Goal: Use online tool/utility: Utilize a website feature to perform a specific function

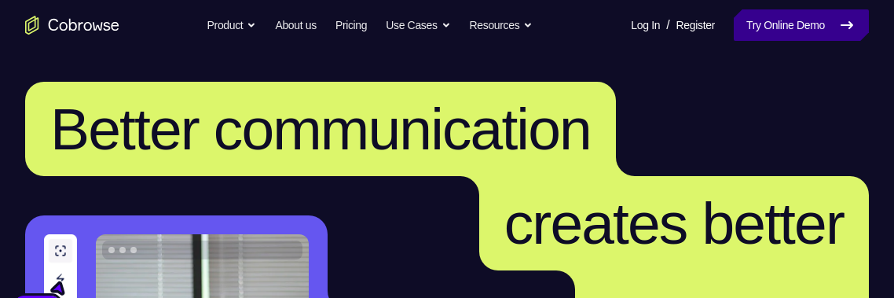
click at [821, 23] on link "Try Online Demo" at bounding box center [801, 24] width 135 height 31
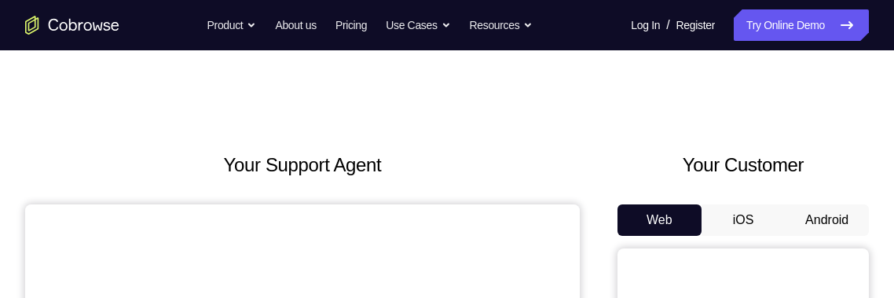
click at [826, 226] on button "Android" at bounding box center [827, 219] width 84 height 31
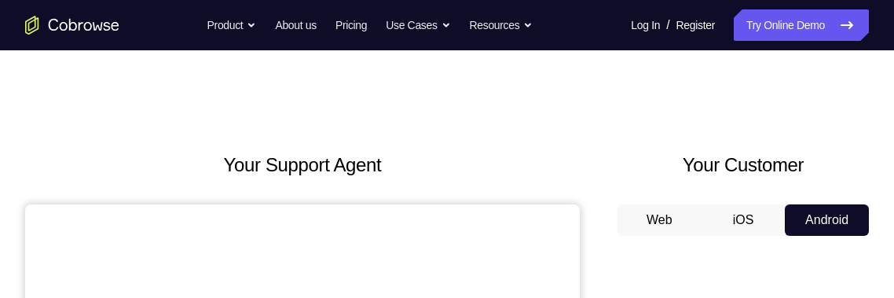
click at [822, 216] on button "Android" at bounding box center [827, 219] width 84 height 31
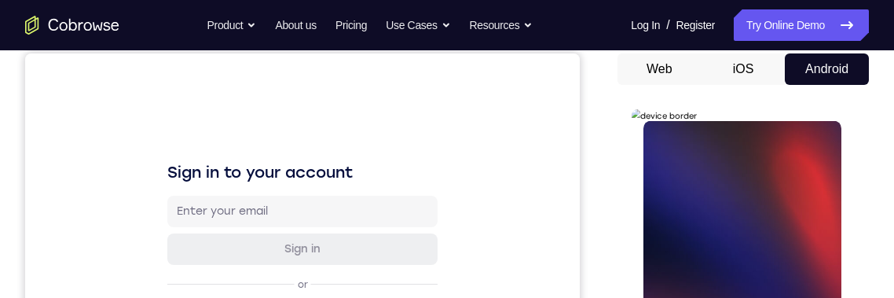
scroll to position [331, 0]
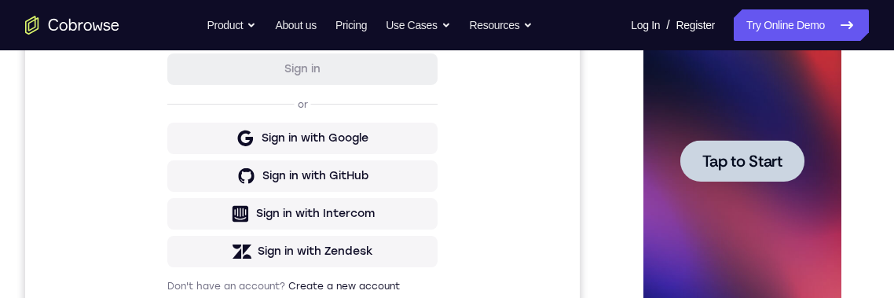
click at [785, 178] on div at bounding box center [741, 161] width 124 height 42
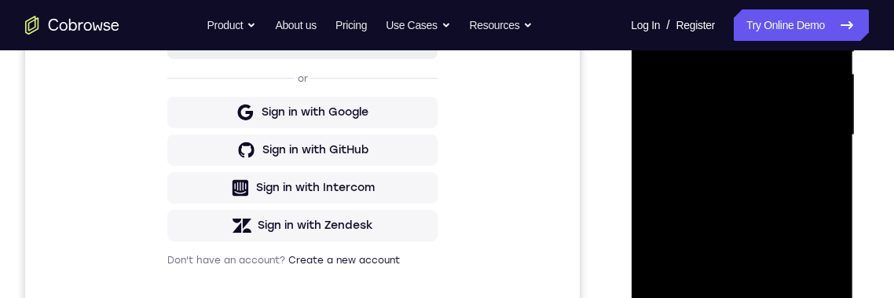
scroll to position [484, 0]
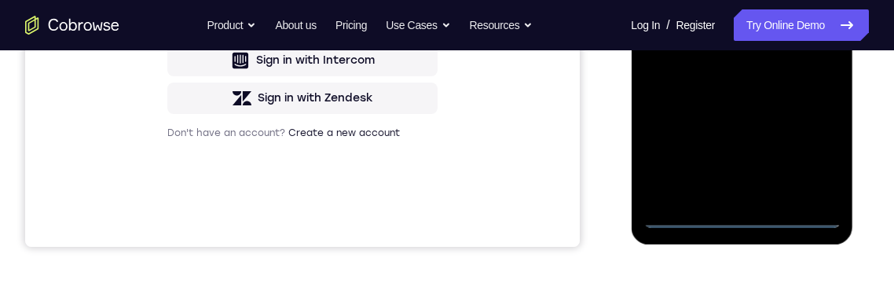
click at [744, 218] on div at bounding box center [742, 8] width 198 height 440
click at [818, 143] on div at bounding box center [742, 7] width 198 height 440
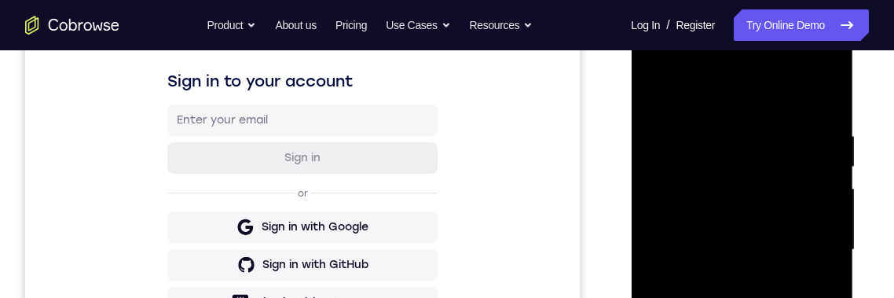
click at [754, 101] on div at bounding box center [742, 250] width 198 height 440
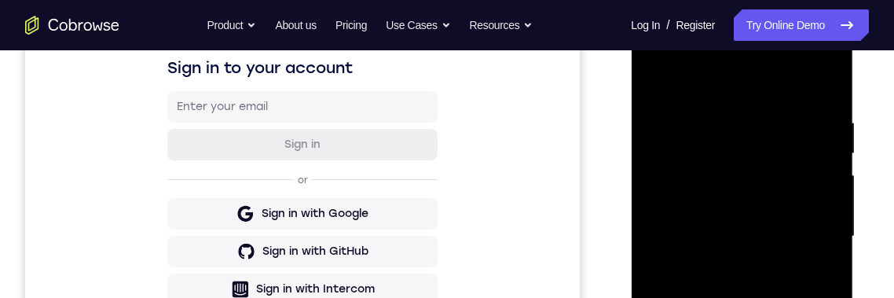
click at [818, 230] on div at bounding box center [742, 236] width 198 height 440
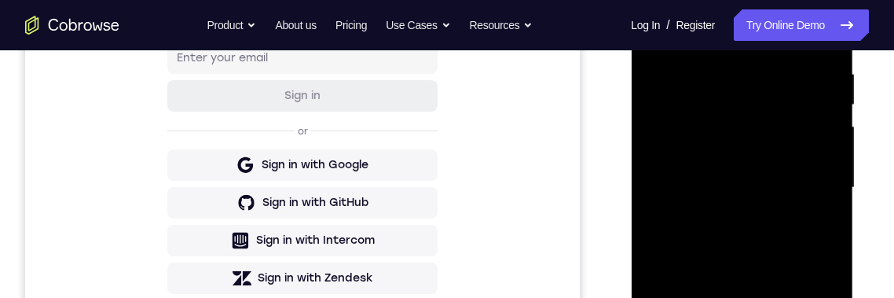
scroll to position [348, 0]
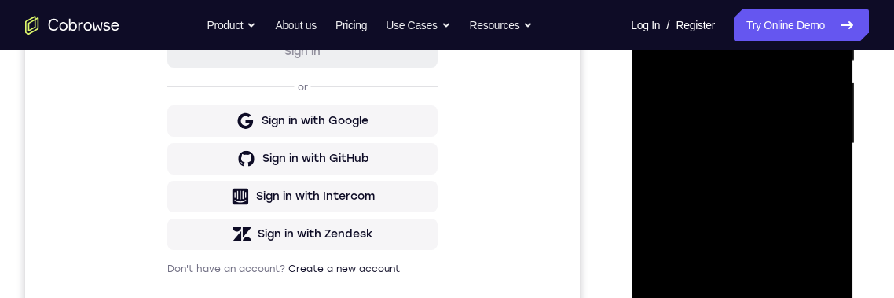
click at [732, 174] on div at bounding box center [742, 144] width 198 height 440
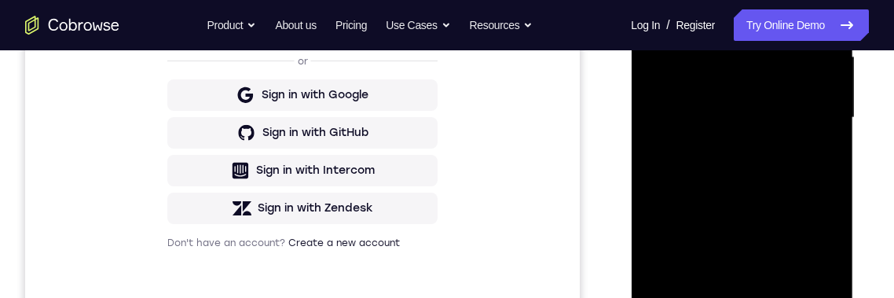
click at [801, 89] on div at bounding box center [742, 118] width 198 height 440
click at [751, 92] on div at bounding box center [742, 118] width 198 height 440
click at [784, 108] on div at bounding box center [742, 118] width 198 height 440
click at [800, 174] on div at bounding box center [742, 118] width 198 height 440
click at [874, 161] on div "Your Support Agent Your Customer Web iOS Android Next Steps We’d be happy to gi…" at bounding box center [447, 194] width 894 height 1036
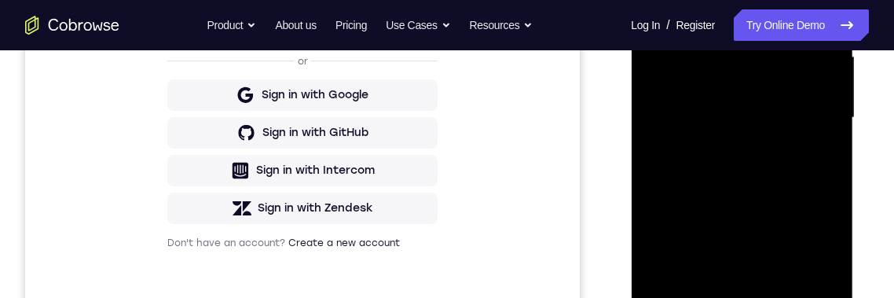
click at [852, 101] on div at bounding box center [743, 121] width 224 height 471
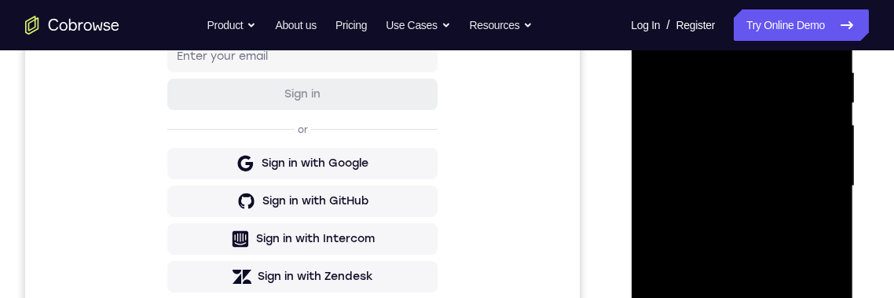
click at [816, 29] on div at bounding box center [742, 186] width 198 height 440
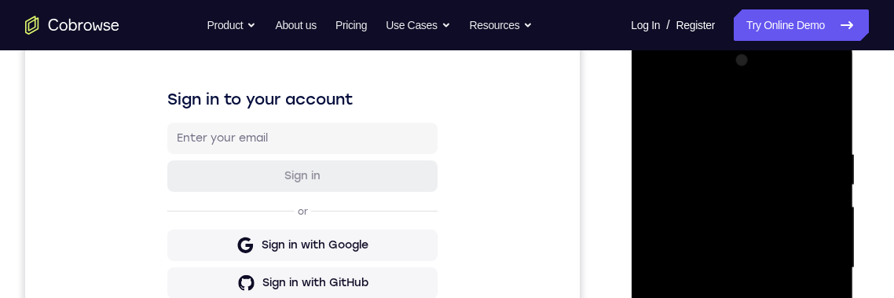
click at [796, 297] on div at bounding box center [742, 268] width 198 height 440
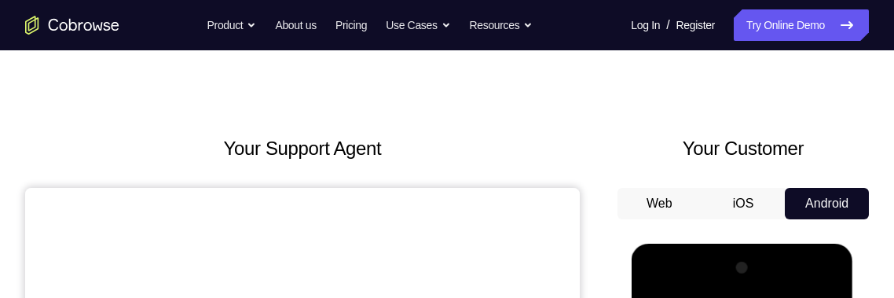
scroll to position [205, 0]
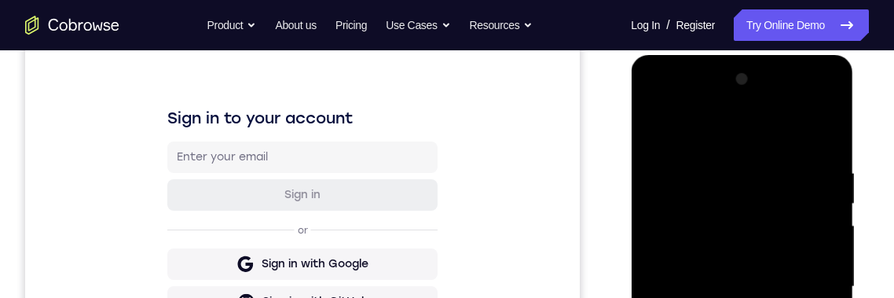
click at [815, 297] on div at bounding box center [742, 287] width 198 height 440
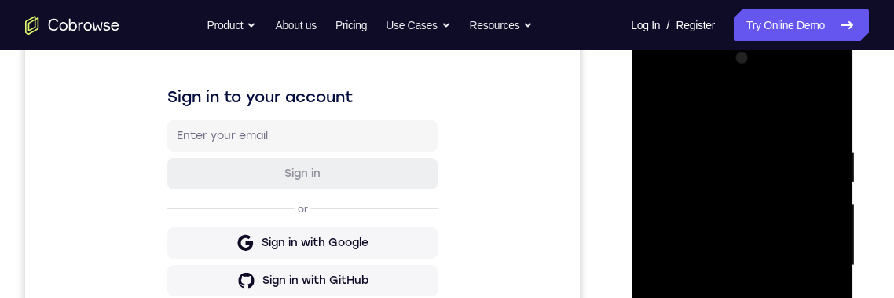
scroll to position [225, 0]
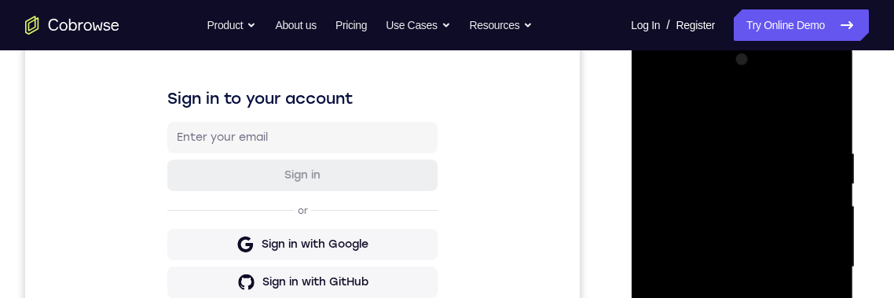
click at [720, 147] on div at bounding box center [742, 267] width 198 height 440
click at [720, 146] on div at bounding box center [742, 267] width 198 height 440
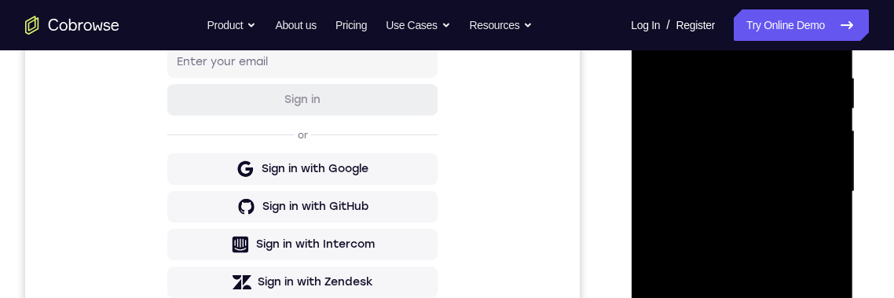
scroll to position [299, 0]
click at [657, 249] on div at bounding box center [742, 193] width 198 height 440
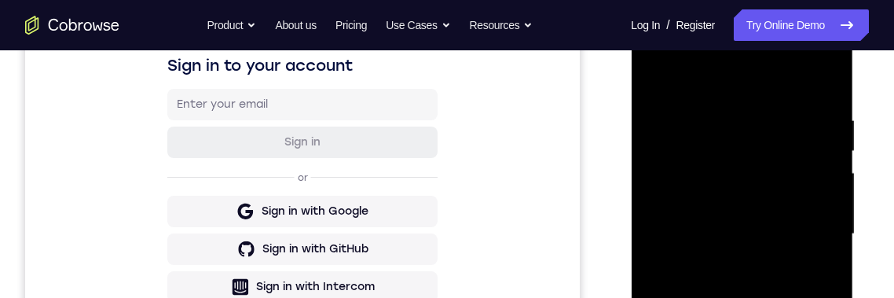
scroll to position [217, 0]
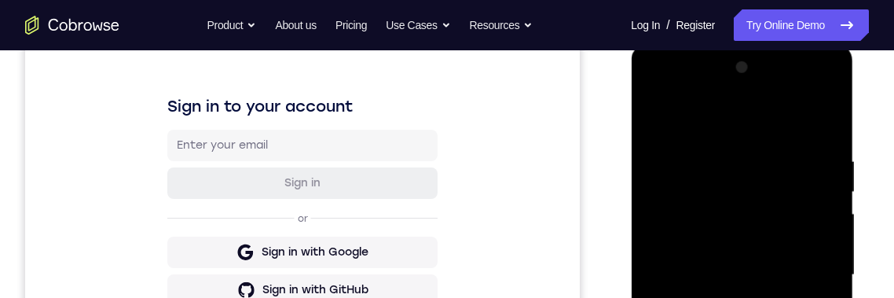
click at [820, 119] on div at bounding box center [742, 275] width 198 height 440
click at [723, 152] on div at bounding box center [742, 275] width 198 height 440
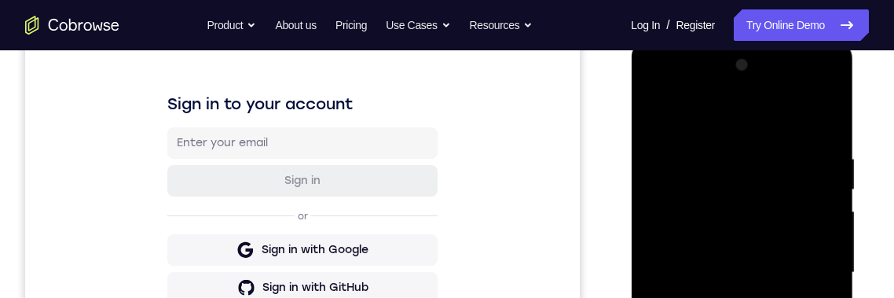
click at [838, 276] on div at bounding box center [742, 273] width 198 height 440
click at [837, 272] on div at bounding box center [742, 273] width 198 height 440
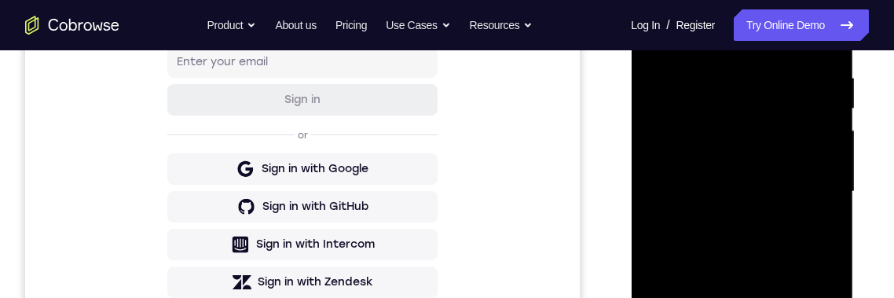
click at [821, 196] on div at bounding box center [742, 192] width 198 height 440
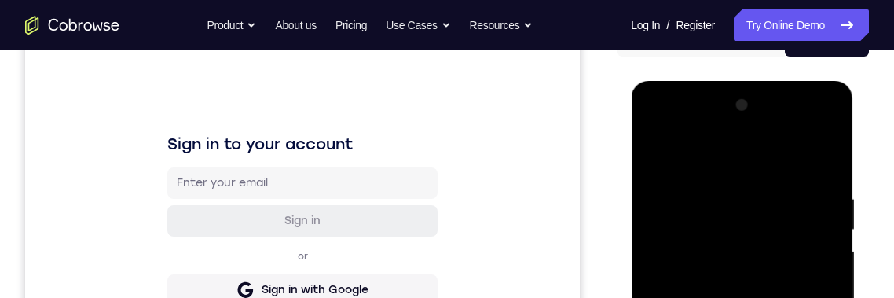
scroll to position [214, 0]
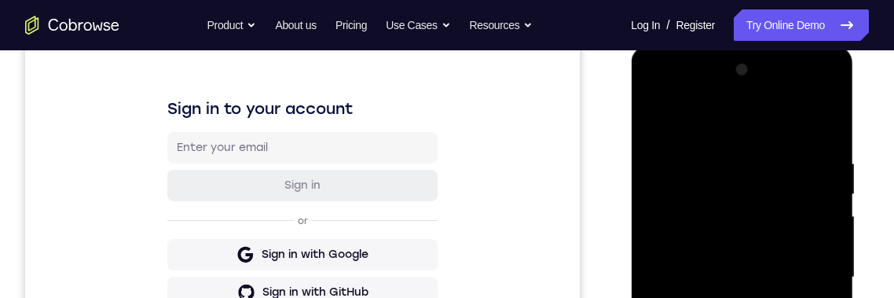
click at [822, 213] on div at bounding box center [742, 277] width 198 height 440
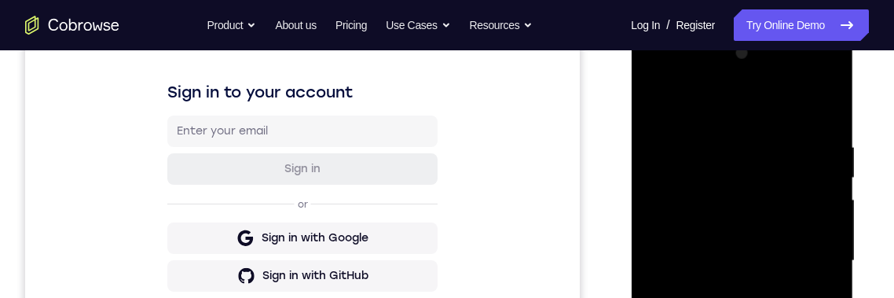
scroll to position [235, 0]
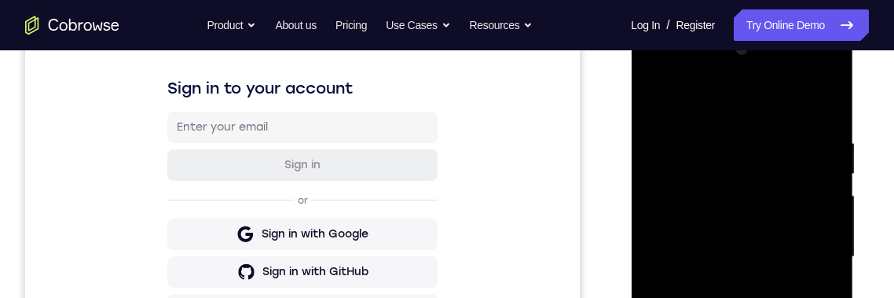
click at [824, 201] on div at bounding box center [742, 257] width 198 height 440
click at [657, 223] on div at bounding box center [742, 257] width 198 height 440
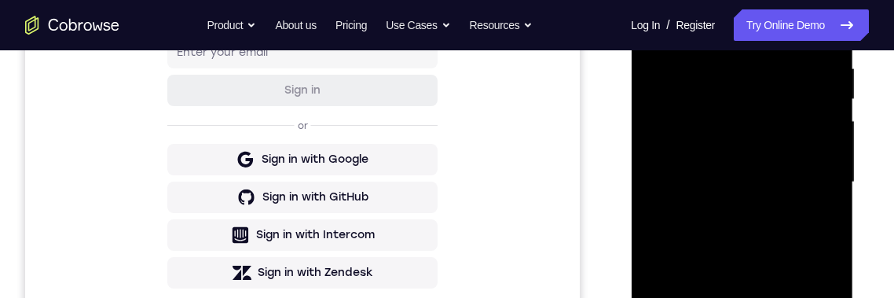
click at [833, 188] on div at bounding box center [742, 182] width 198 height 440
click at [830, 195] on div at bounding box center [742, 182] width 198 height 440
click at [837, 182] on div at bounding box center [742, 182] width 198 height 440
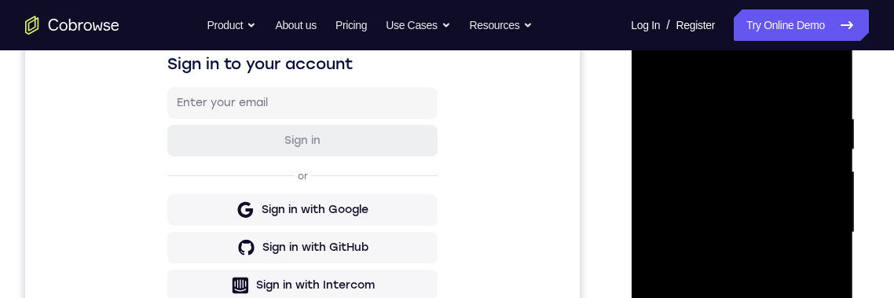
scroll to position [255, 0]
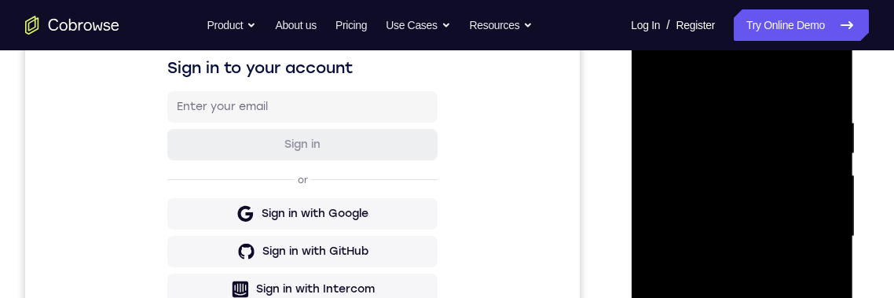
click at [822, 235] on div at bounding box center [742, 236] width 198 height 440
click at [834, 230] on div at bounding box center [742, 236] width 198 height 440
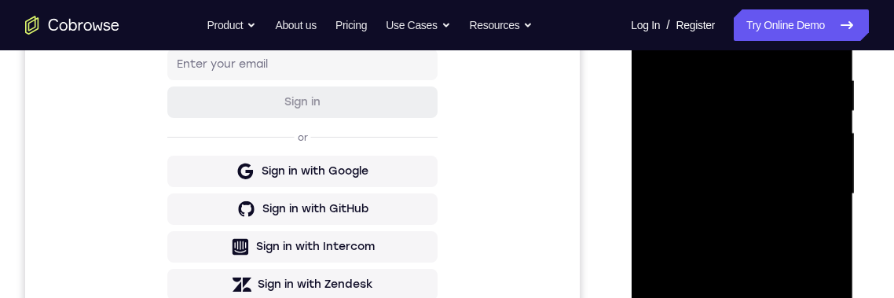
click at [829, 189] on div at bounding box center [742, 194] width 198 height 440
click at [826, 196] on div at bounding box center [742, 194] width 198 height 440
click at [822, 194] on div at bounding box center [742, 194] width 198 height 440
click at [830, 189] on div at bounding box center [742, 194] width 198 height 440
click at [829, 183] on div at bounding box center [742, 194] width 198 height 440
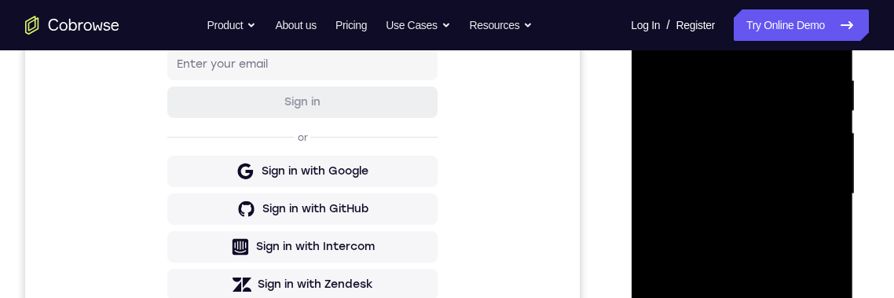
scroll to position [237, 0]
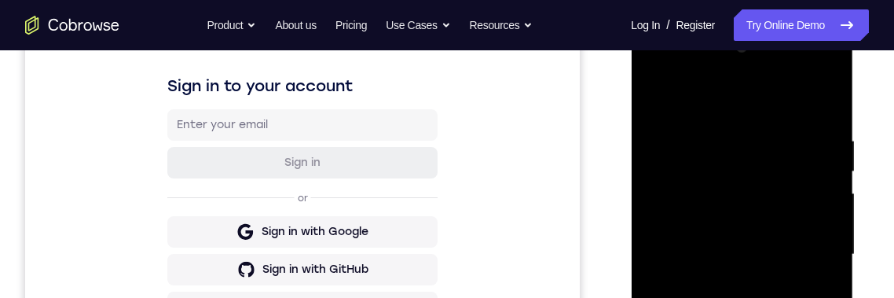
click at [824, 102] on div at bounding box center [742, 255] width 198 height 440
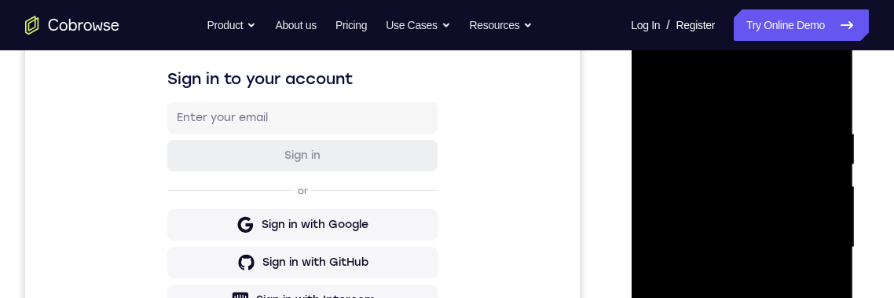
scroll to position [320, 0]
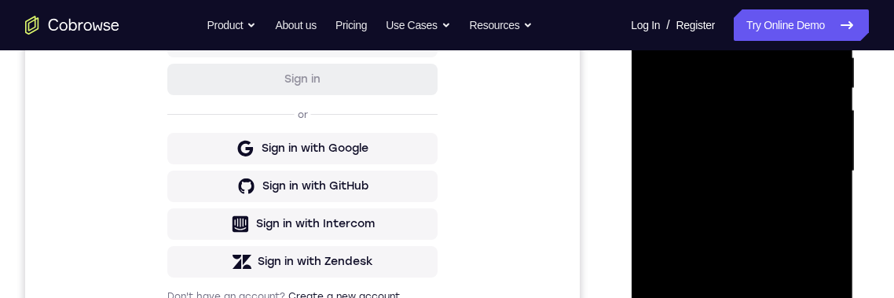
click at [789, 103] on div at bounding box center [742, 171] width 198 height 440
click at [794, 104] on div at bounding box center [742, 171] width 198 height 440
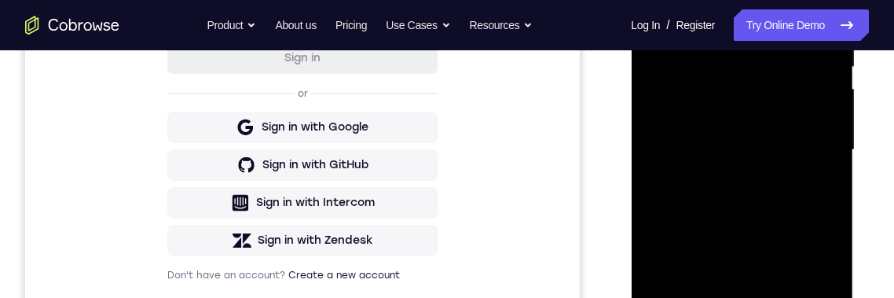
scroll to position [427, 0]
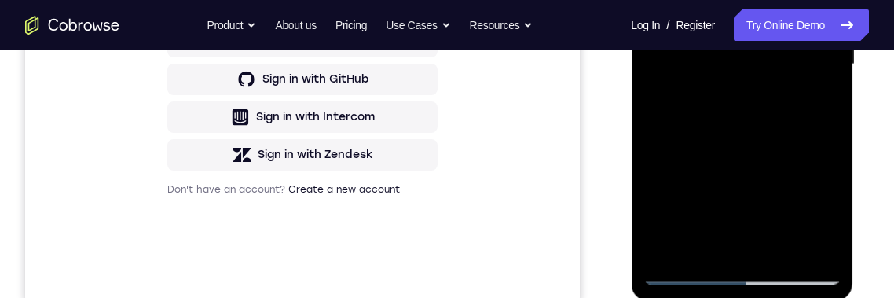
click at [783, 251] on div at bounding box center [742, 64] width 198 height 440
click at [783, 244] on div at bounding box center [742, 64] width 198 height 440
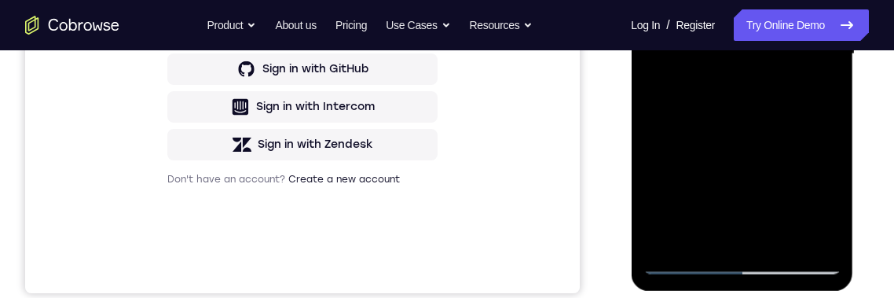
click at [785, 239] on div at bounding box center [742, 54] width 198 height 440
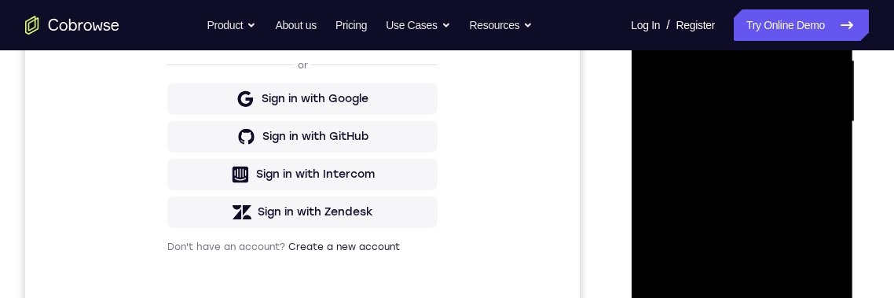
click at [814, 178] on div at bounding box center [742, 122] width 198 height 440
click at [792, 178] on div at bounding box center [742, 122] width 198 height 440
click at [818, 145] on div at bounding box center [742, 123] width 198 height 440
click at [815, 105] on div at bounding box center [742, 123] width 198 height 440
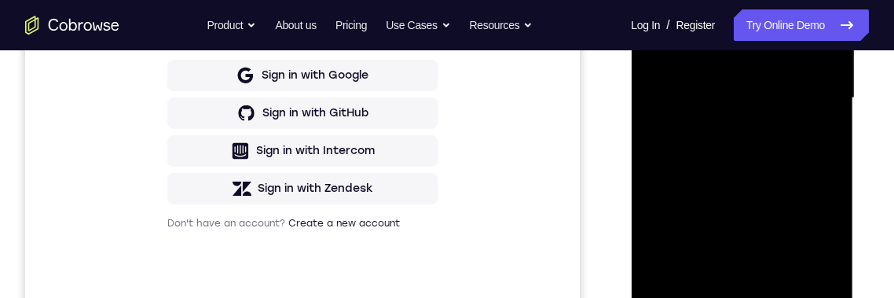
scroll to position [412, 0]
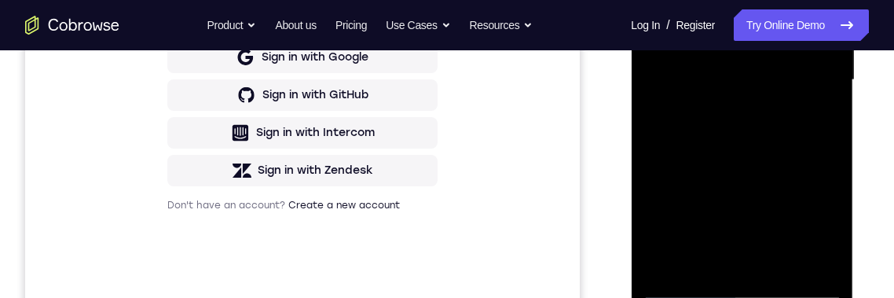
click at [739, 258] on div at bounding box center [742, 80] width 198 height 440
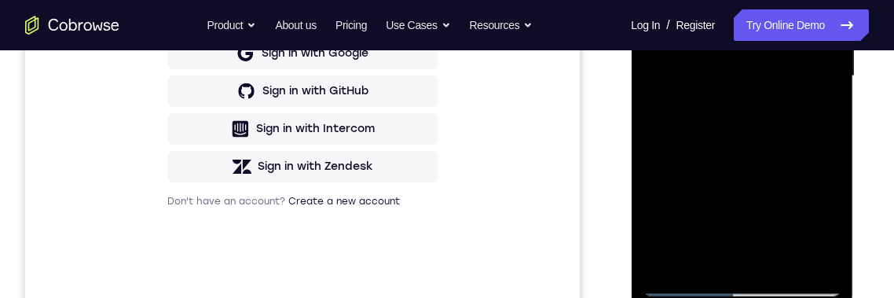
click at [823, 129] on div at bounding box center [742, 76] width 198 height 440
click at [821, 251] on div at bounding box center [742, 76] width 198 height 440
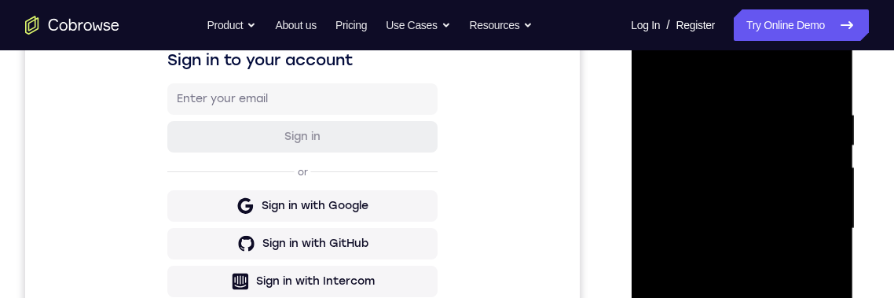
scroll to position [249, 0]
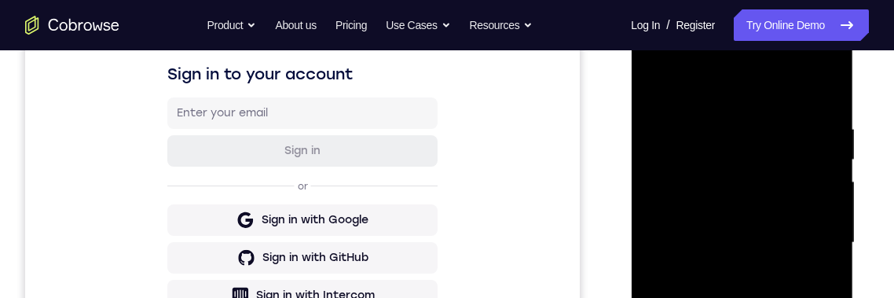
click at [667, 87] on div at bounding box center [742, 243] width 198 height 440
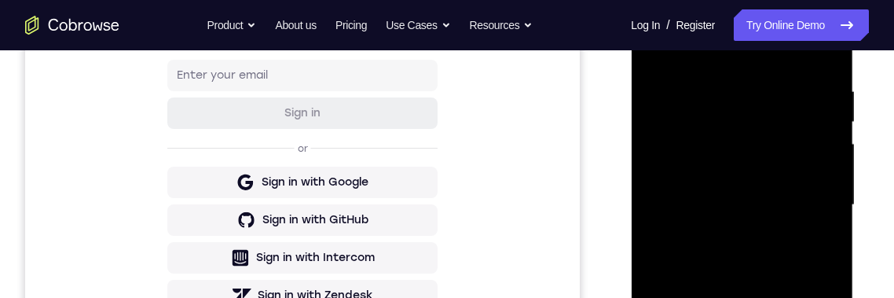
click at [800, 211] on div at bounding box center [742, 205] width 198 height 440
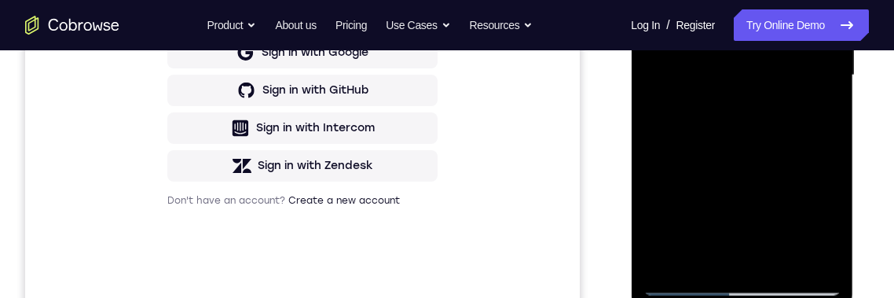
scroll to position [423, 0]
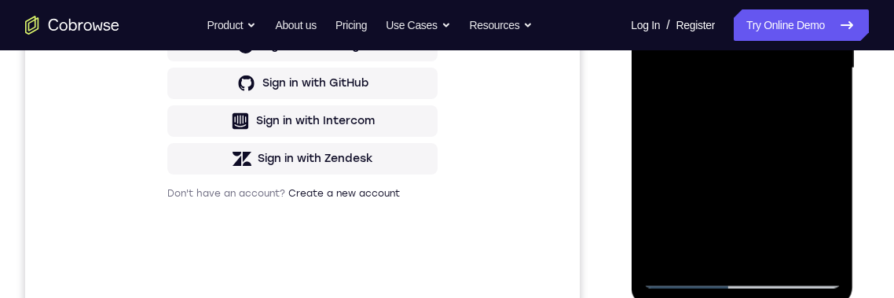
click at [746, 244] on div at bounding box center [742, 68] width 198 height 440
click at [826, 105] on div at bounding box center [742, 68] width 198 height 440
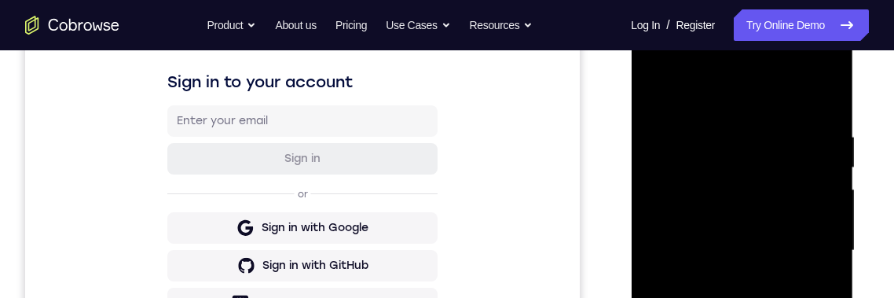
scroll to position [194, 0]
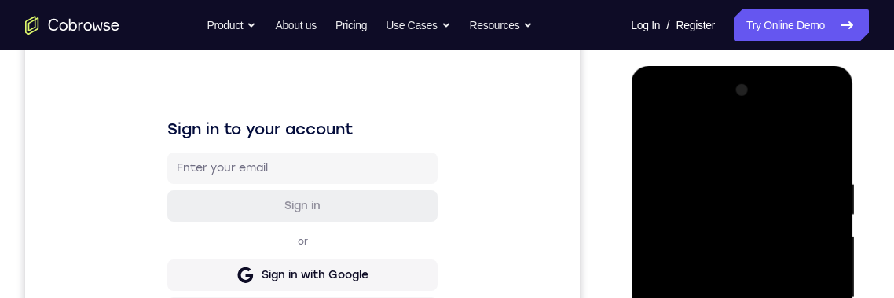
click at [661, 139] on div at bounding box center [742, 298] width 198 height 440
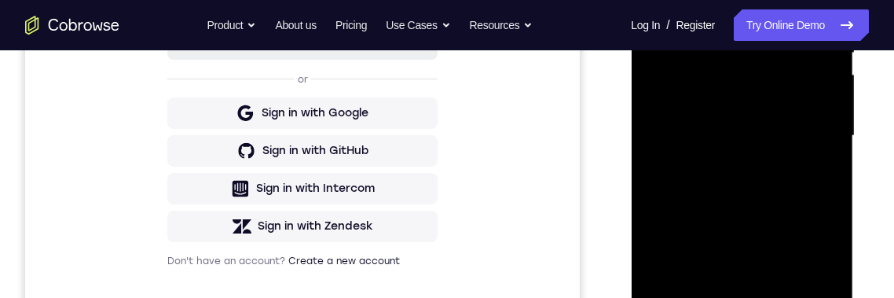
scroll to position [375, 0]
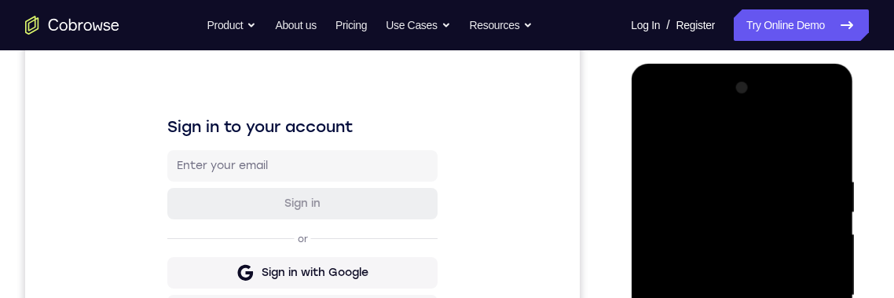
click at [655, 112] on div at bounding box center [742, 295] width 198 height 440
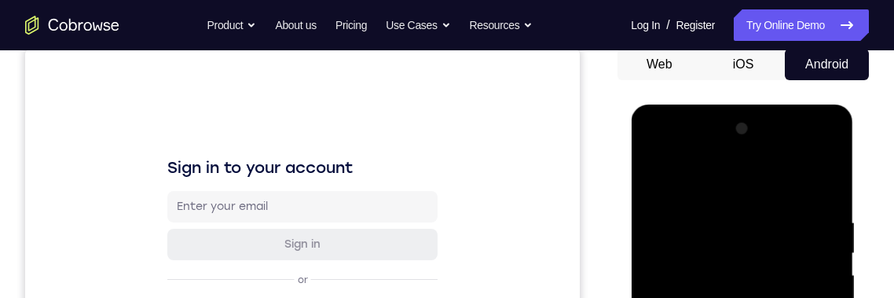
scroll to position [192, 0]
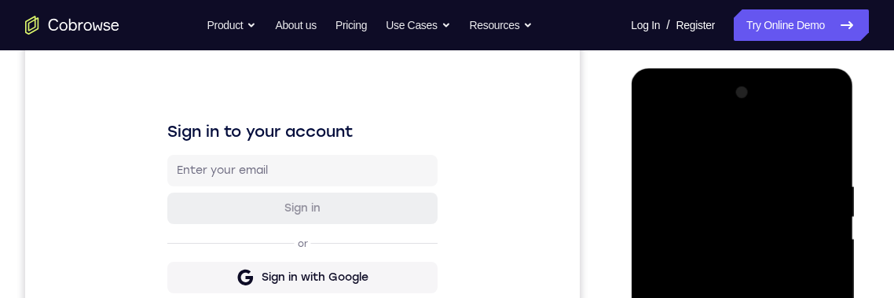
click at [760, 212] on div at bounding box center [742, 300] width 198 height 440
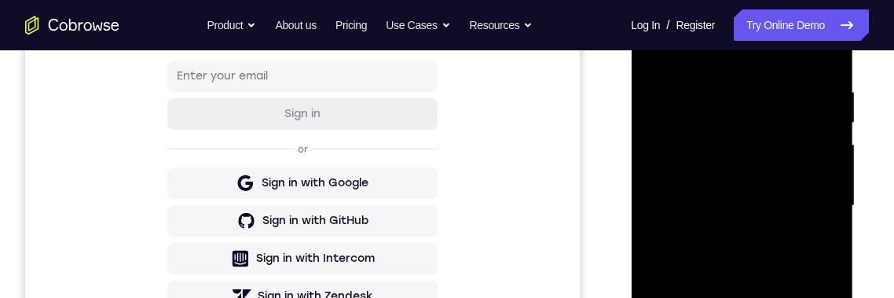
click at [803, 141] on div at bounding box center [742, 206] width 198 height 440
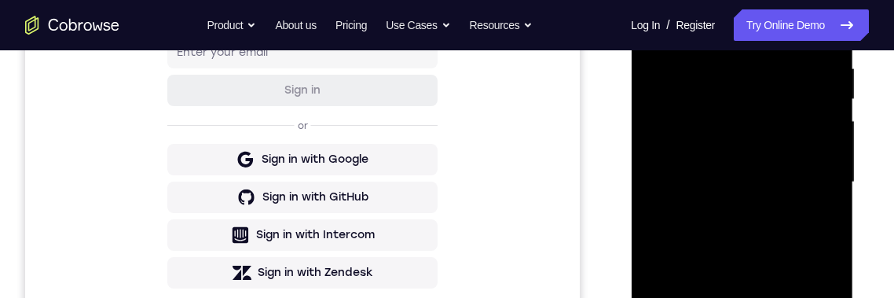
scroll to position [404, 0]
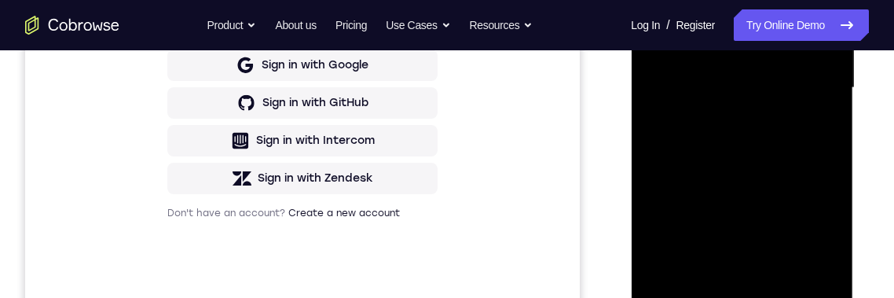
click at [665, 267] on div at bounding box center [742, 88] width 198 height 440
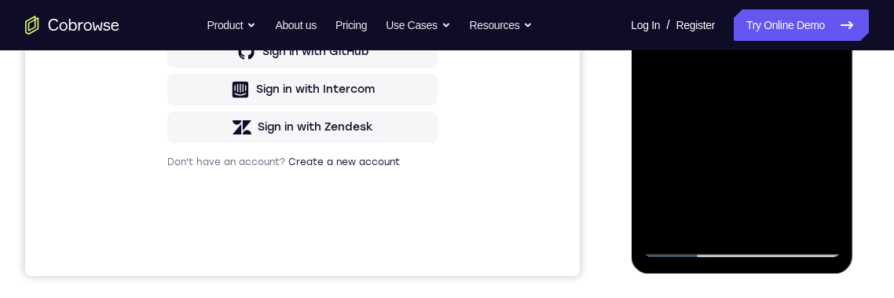
click at [676, 216] on div at bounding box center [742, 37] width 198 height 440
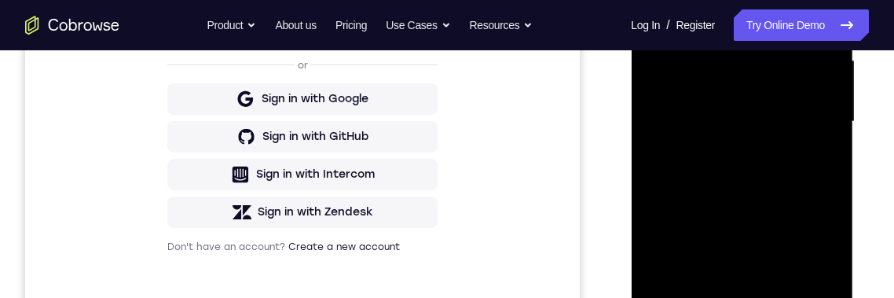
scroll to position [372, 0]
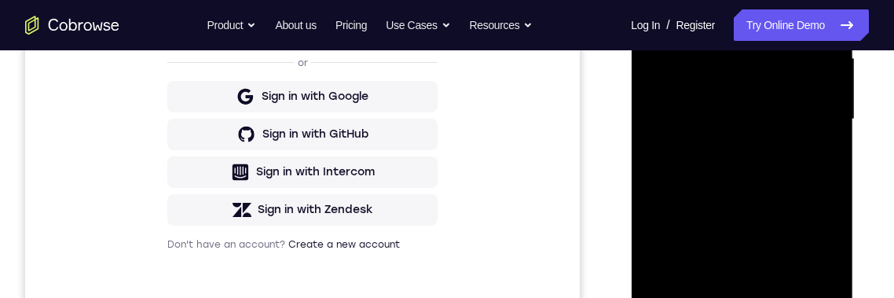
click at [796, 189] on div at bounding box center [742, 119] width 198 height 440
click at [712, 184] on div at bounding box center [742, 119] width 198 height 440
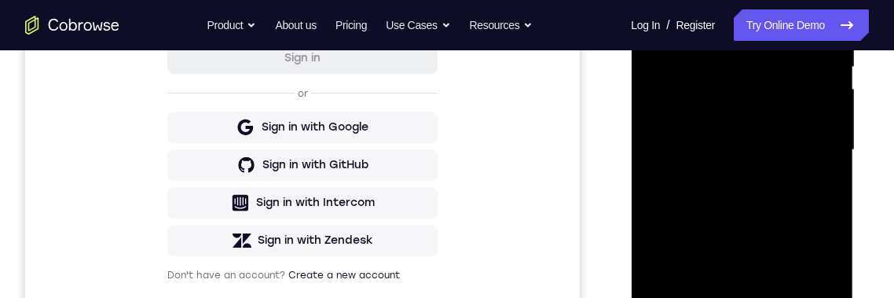
scroll to position [340, 0]
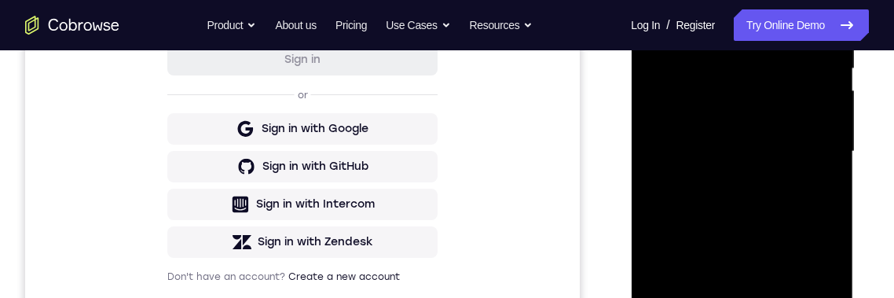
click at [810, 122] on div at bounding box center [742, 152] width 198 height 440
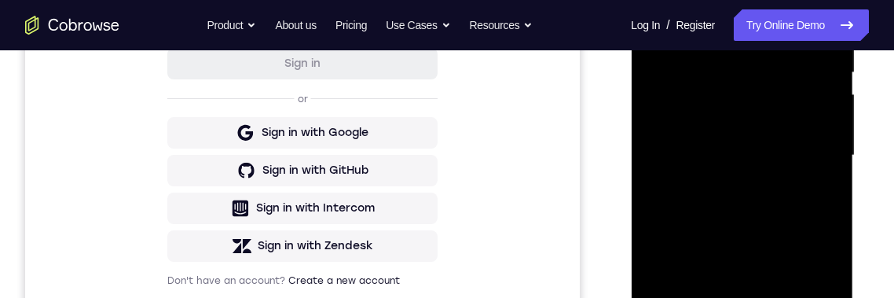
scroll to position [289, 0]
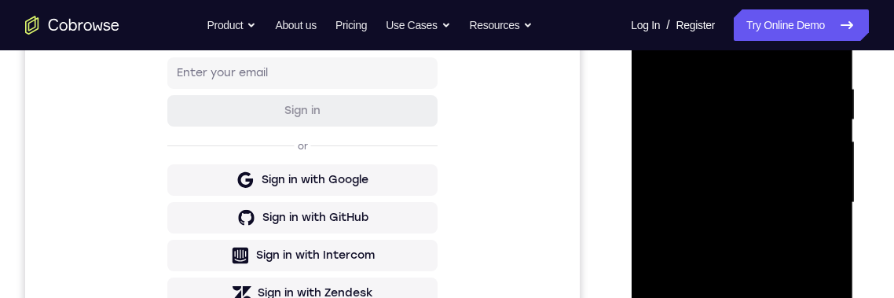
click at [834, 82] on div at bounding box center [742, 203] width 198 height 440
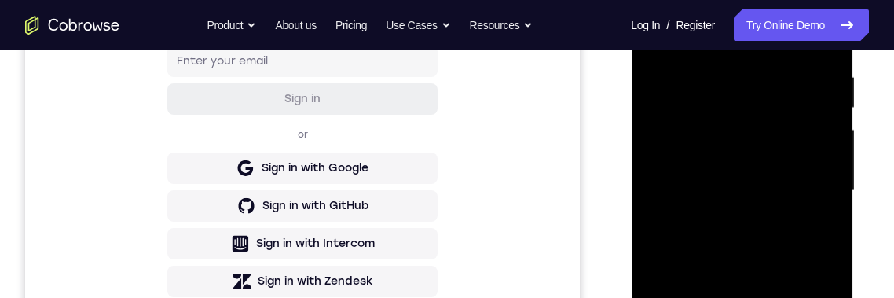
scroll to position [318, 0]
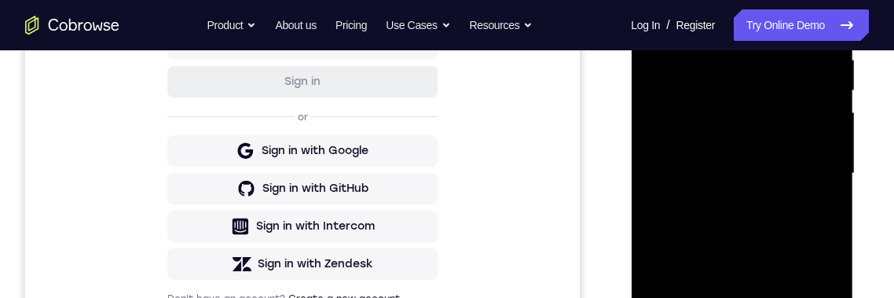
click at [718, 234] on div at bounding box center [742, 174] width 198 height 440
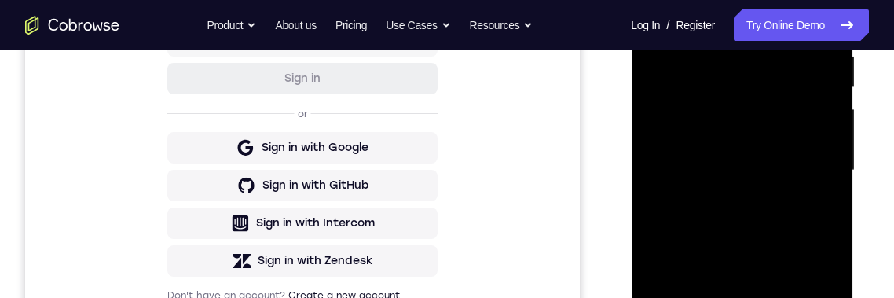
scroll to position [392, 0]
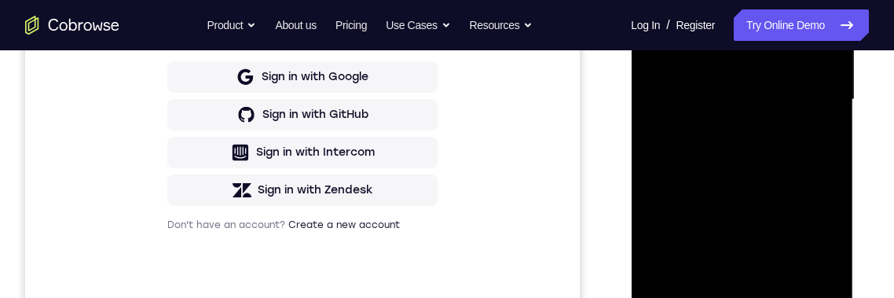
click at [826, 255] on div at bounding box center [742, 100] width 198 height 440
click at [828, 249] on div at bounding box center [742, 100] width 198 height 440
click at [829, 253] on div at bounding box center [742, 100] width 198 height 440
click at [827, 250] on div at bounding box center [742, 100] width 198 height 440
click at [827, 249] on div at bounding box center [742, 100] width 198 height 440
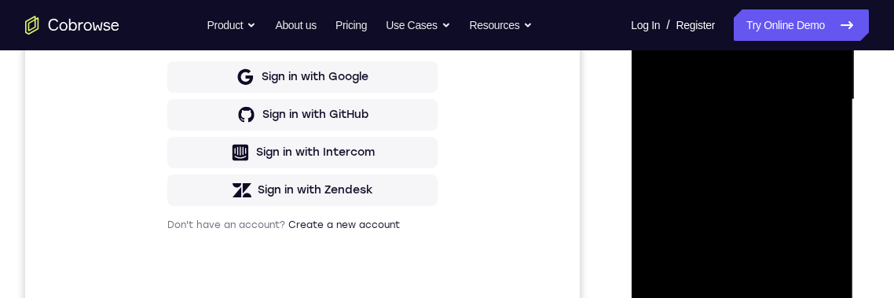
click at [829, 248] on div at bounding box center [742, 100] width 198 height 440
click at [825, 251] on div at bounding box center [742, 100] width 198 height 440
click at [828, 248] on div at bounding box center [742, 100] width 198 height 440
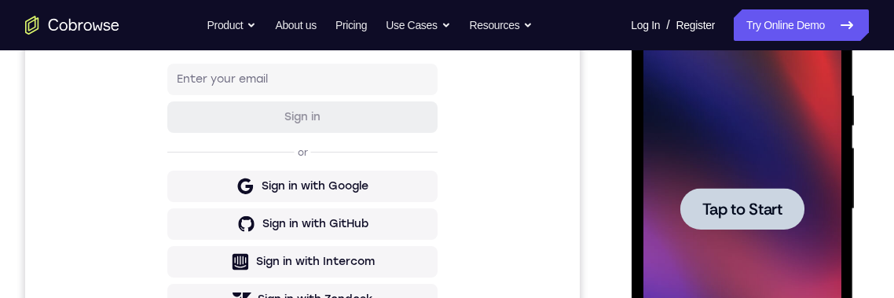
click at [797, 240] on div at bounding box center [742, 209] width 198 height 440
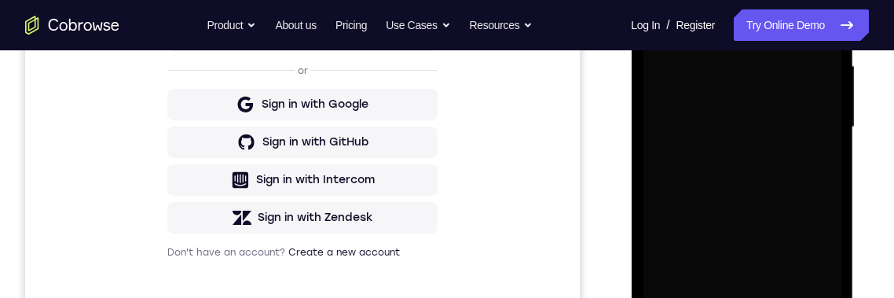
scroll to position [489, 0]
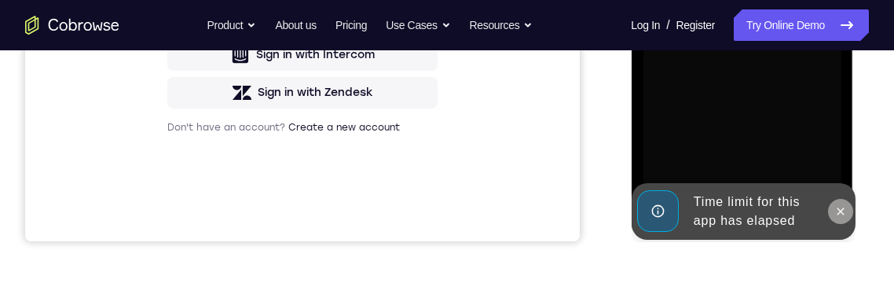
click at [844, 205] on icon at bounding box center [839, 211] width 13 height 13
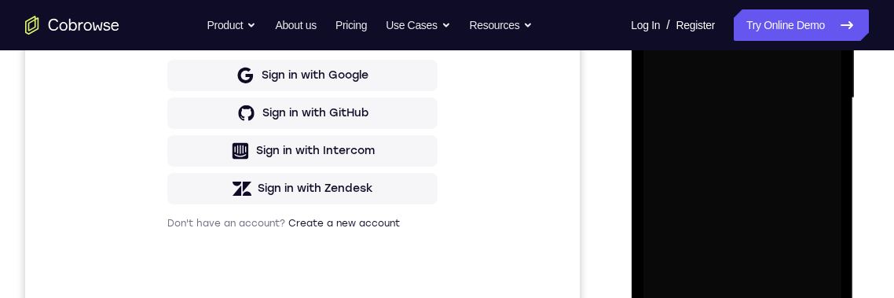
scroll to position [430, 0]
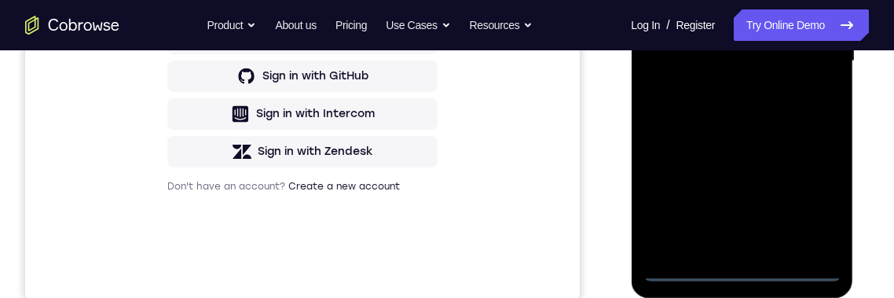
click at [751, 278] on div at bounding box center [742, 61] width 198 height 440
click at [748, 273] on div at bounding box center [742, 61] width 198 height 440
click at [752, 270] on div at bounding box center [742, 61] width 198 height 440
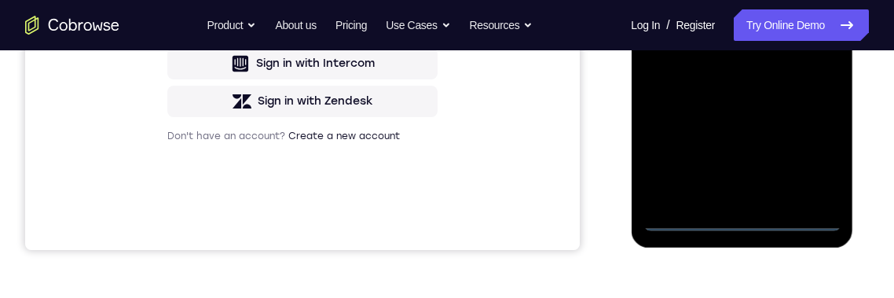
click at [754, 224] on div at bounding box center [742, 11] width 198 height 440
click at [815, 142] on div at bounding box center [742, 11] width 198 height 440
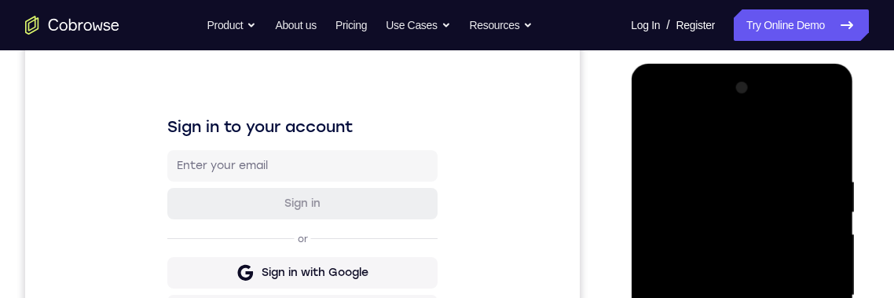
scroll to position [168, 0]
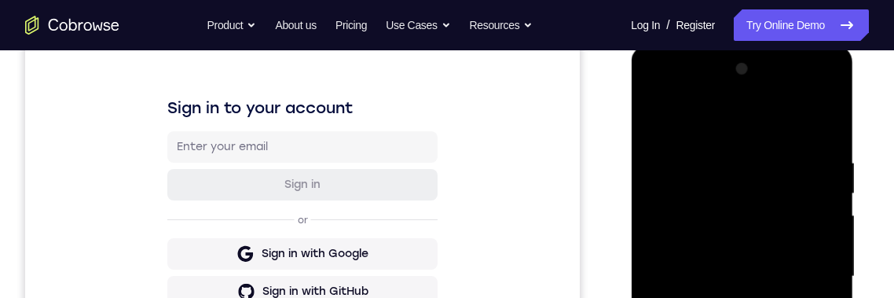
scroll to position [271, 0]
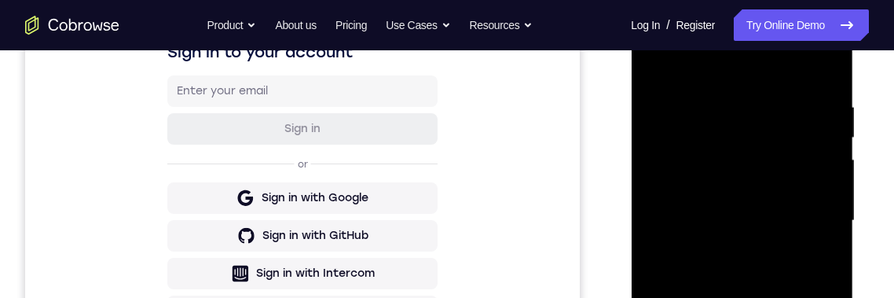
click at [795, 160] on div at bounding box center [742, 221] width 198 height 440
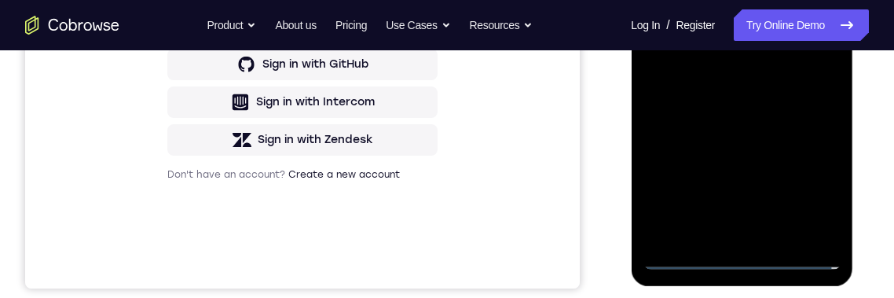
scroll to position [443, 0]
click at [668, 223] on div at bounding box center [742, 49] width 198 height 440
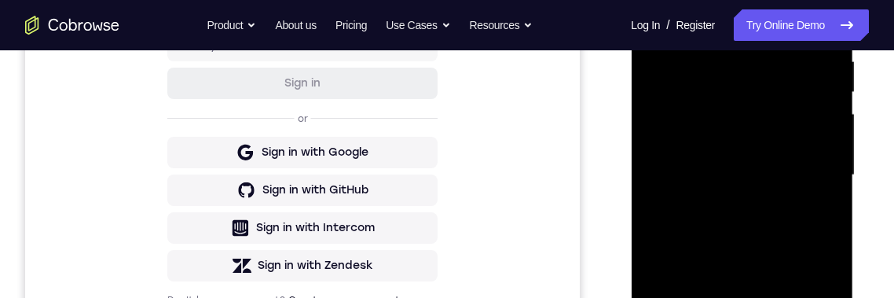
scroll to position [349, 0]
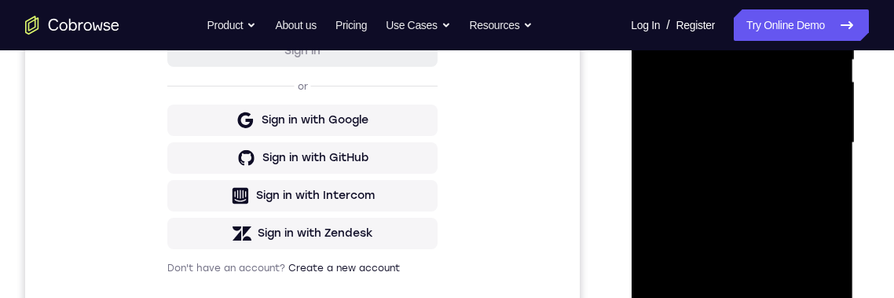
click at [676, 226] on div at bounding box center [742, 143] width 198 height 440
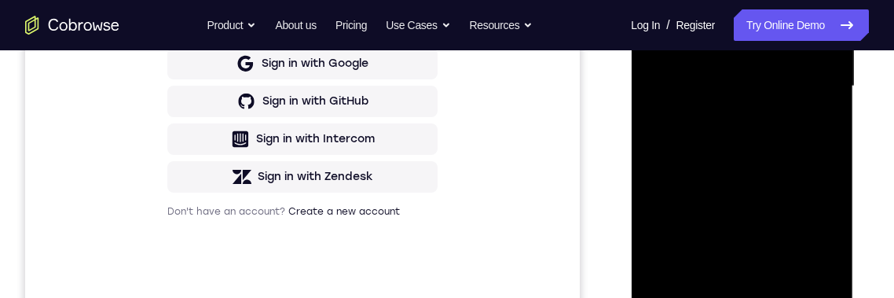
scroll to position [419, 0]
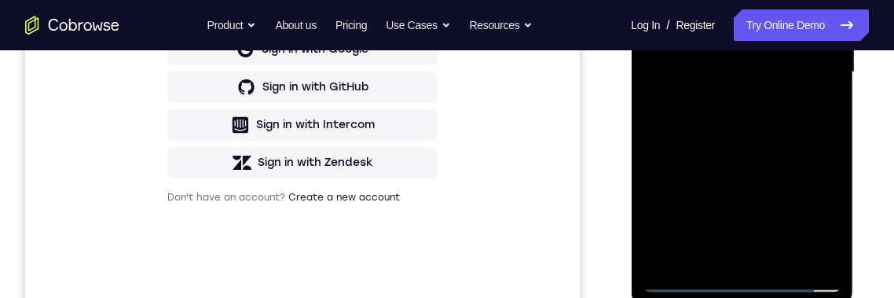
click at [687, 133] on div at bounding box center [742, 72] width 198 height 440
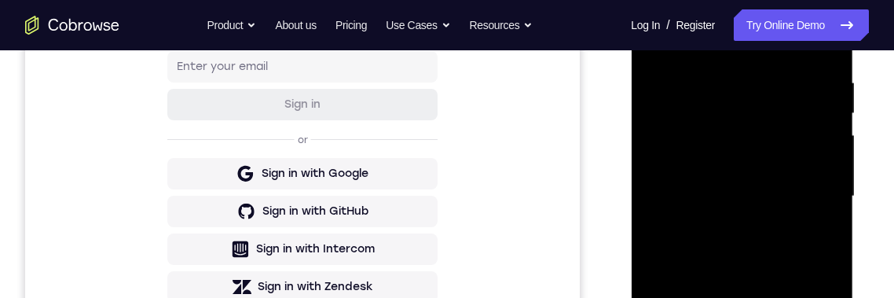
click at [679, 158] on div at bounding box center [742, 196] width 198 height 440
click at [829, 67] on div at bounding box center [742, 196] width 198 height 440
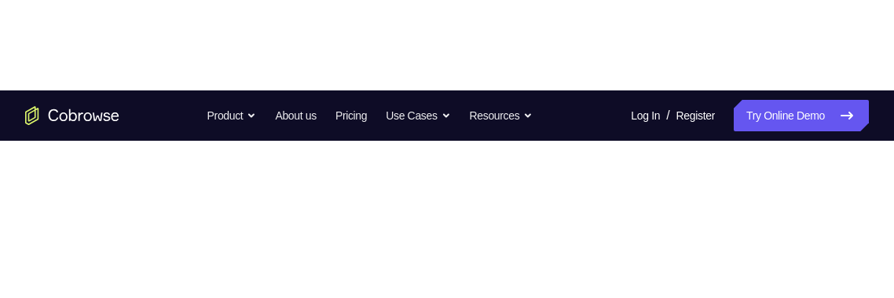
scroll to position [203, 0]
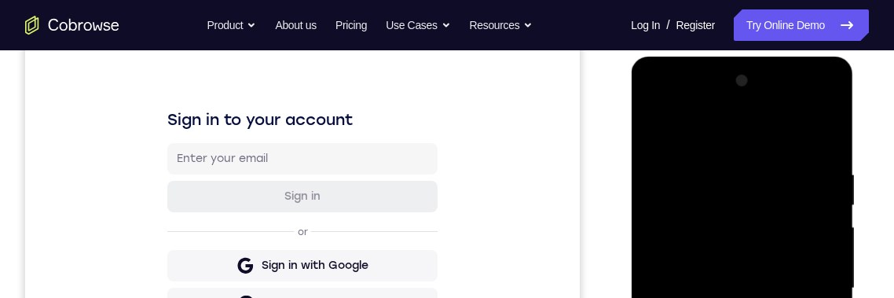
click at [663, 105] on div at bounding box center [742, 288] width 198 height 440
click at [743, 201] on div at bounding box center [742, 288] width 198 height 440
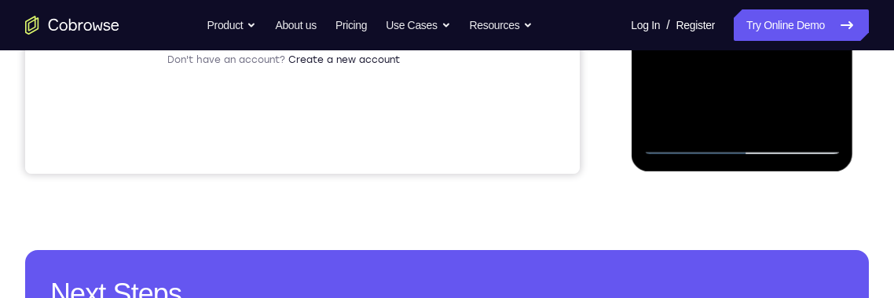
scroll to position [407, 0]
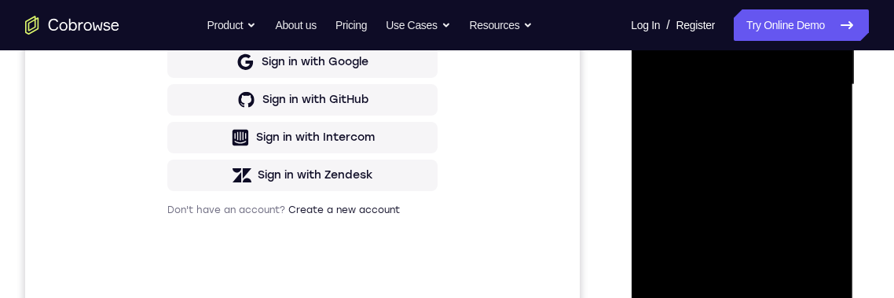
click at [795, 131] on div at bounding box center [742, 85] width 198 height 440
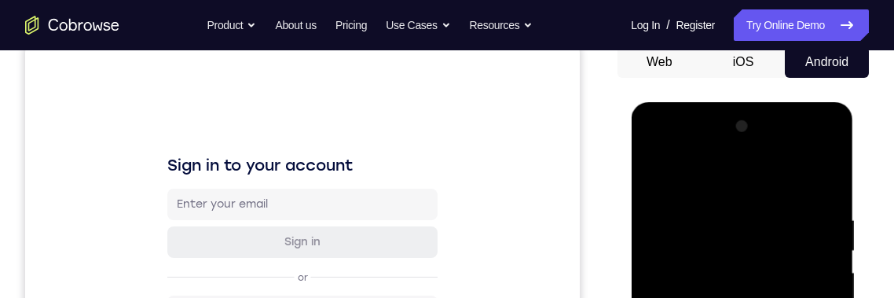
scroll to position [0, 0]
